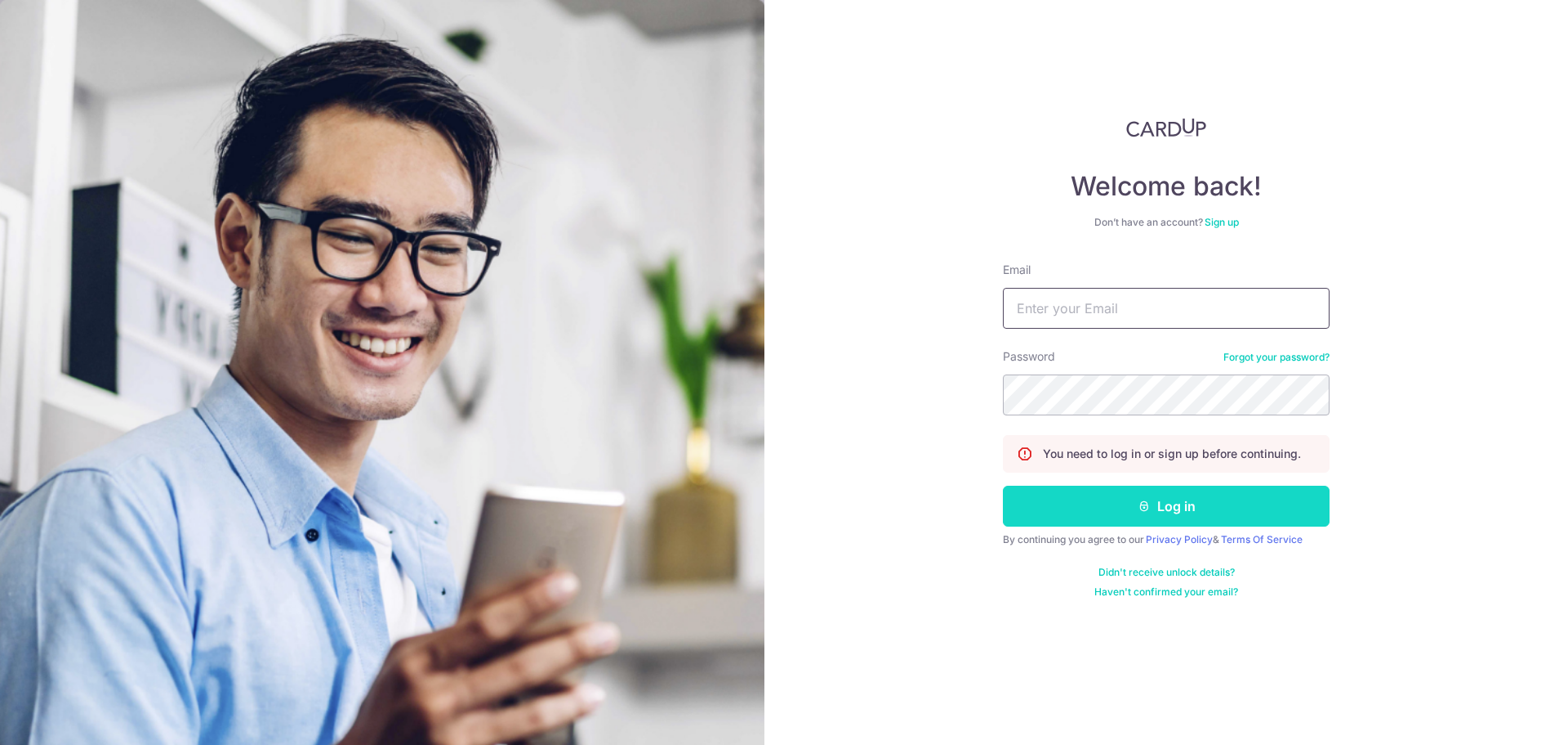
type input "[EMAIL_ADDRESS][DOMAIN_NAME]"
click at [1192, 499] on button "Log in" at bounding box center [1166, 506] width 327 height 41
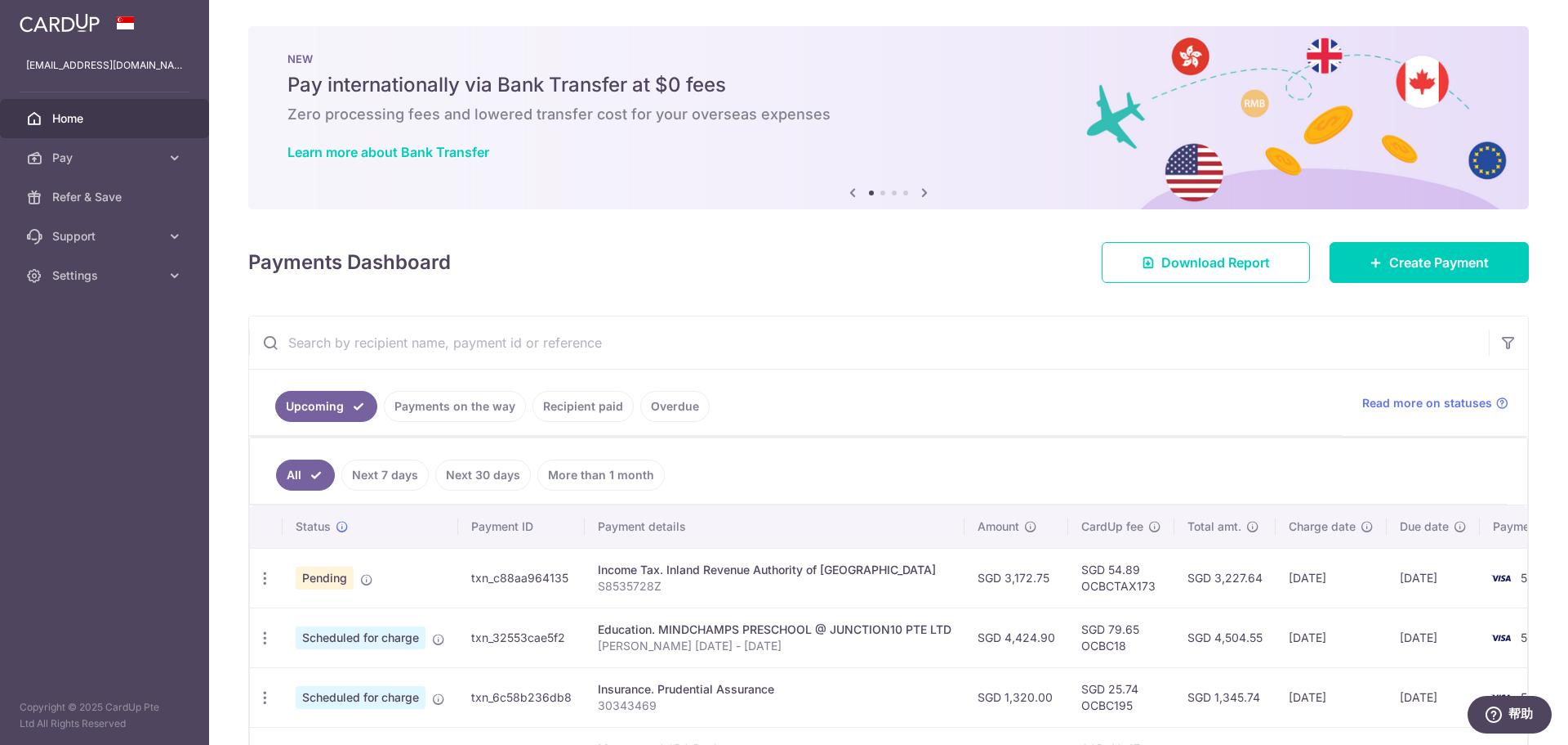
scroll to position [82, 0]
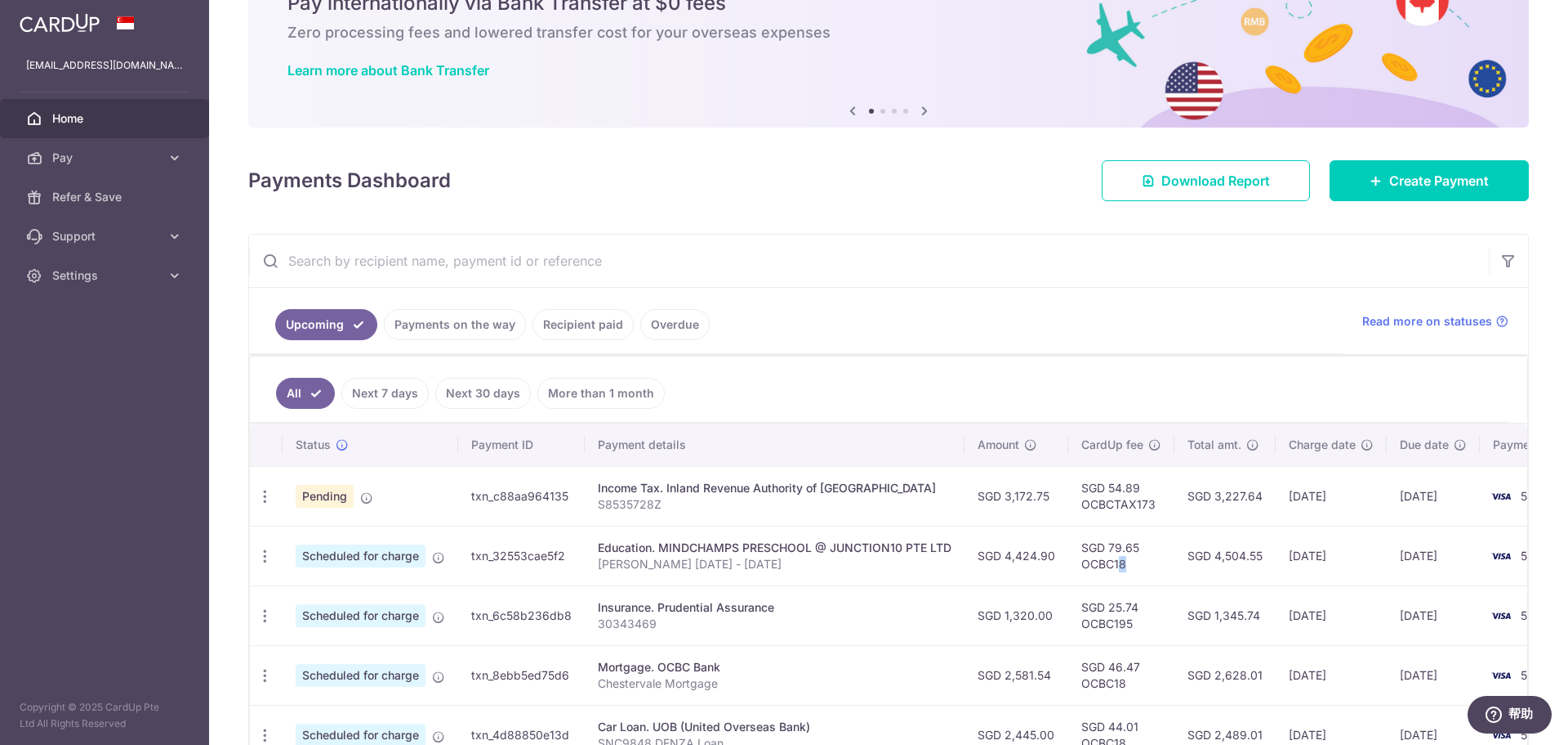
drag, startPoint x: 1118, startPoint y: 565, endPoint x: 1134, endPoint y: 567, distance: 16.1
click at [1134, 567] on td "SGD 79.65 OCBC18" at bounding box center [1121, 555] width 106 height 59
click at [1134, 568] on td "SGD 79.65 OCBC18" at bounding box center [1121, 555] width 106 height 59
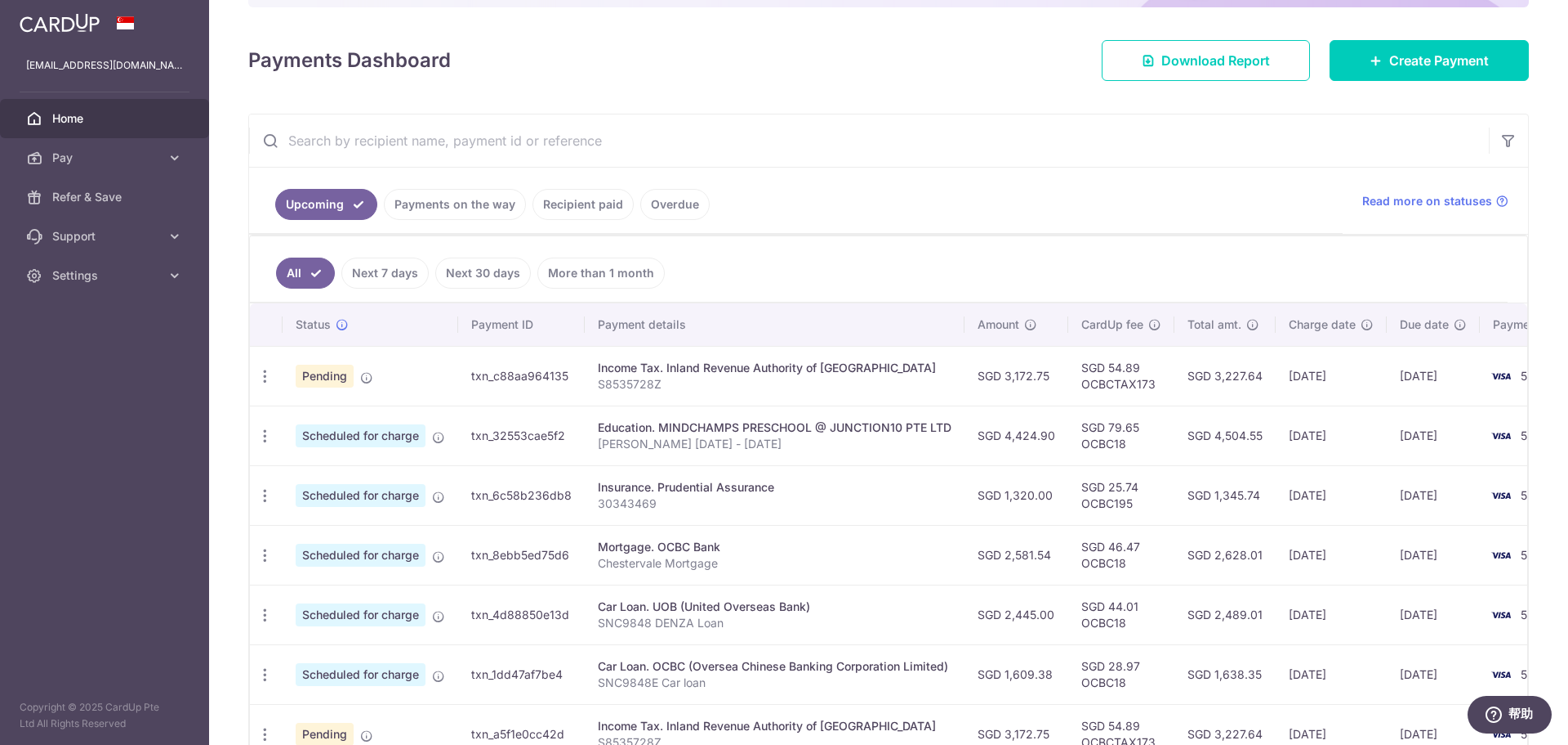
scroll to position [0, 0]
